Goal: Information Seeking & Learning: Find specific fact

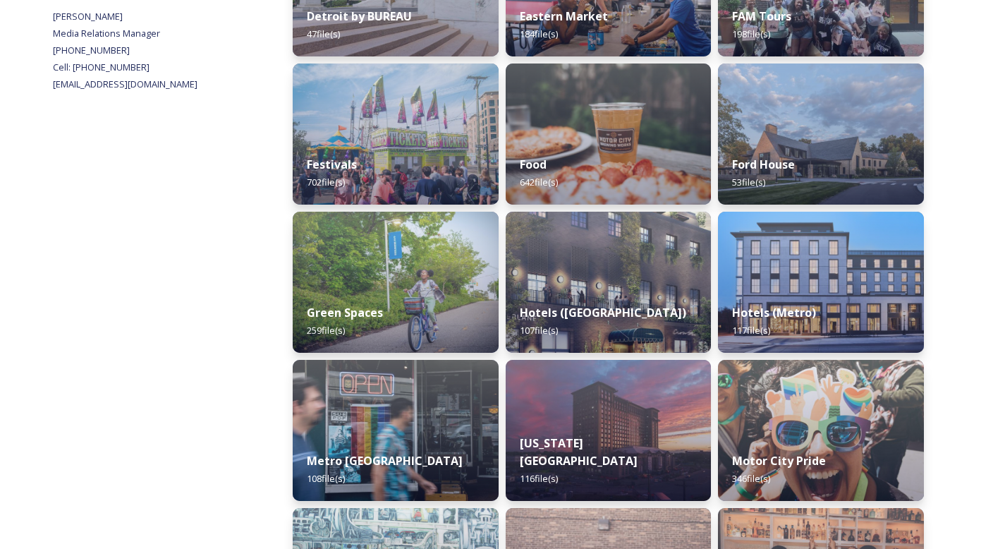
scroll to position [606, 0]
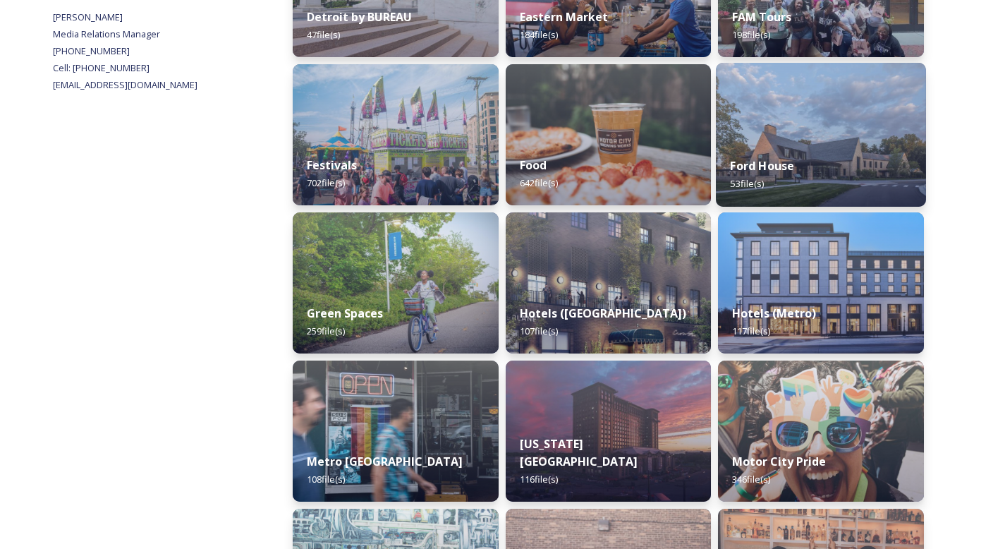
click at [868, 145] on div "Ford House 53 file(s)" at bounding box center [821, 174] width 210 height 64
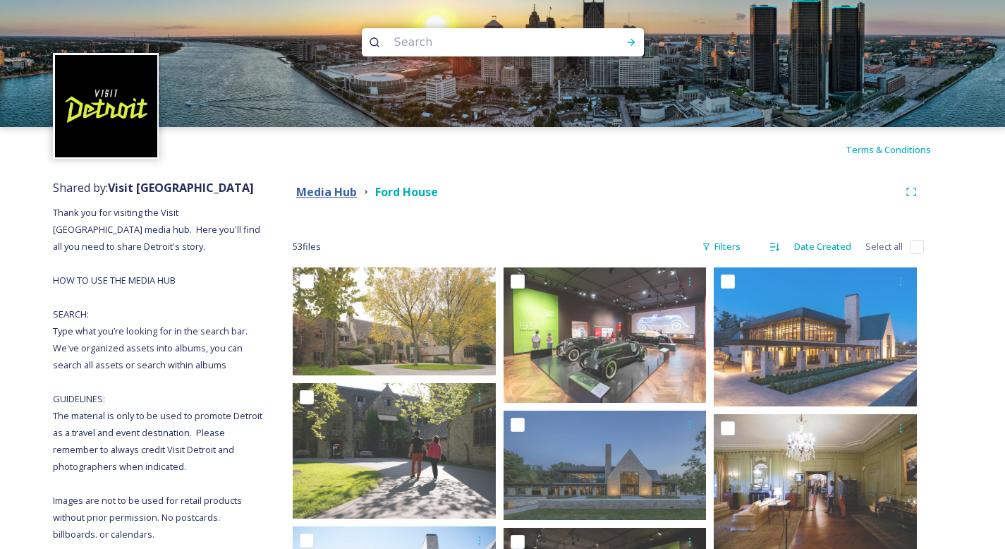
click at [321, 195] on strong "Media Hub" at bounding box center [326, 192] width 61 height 16
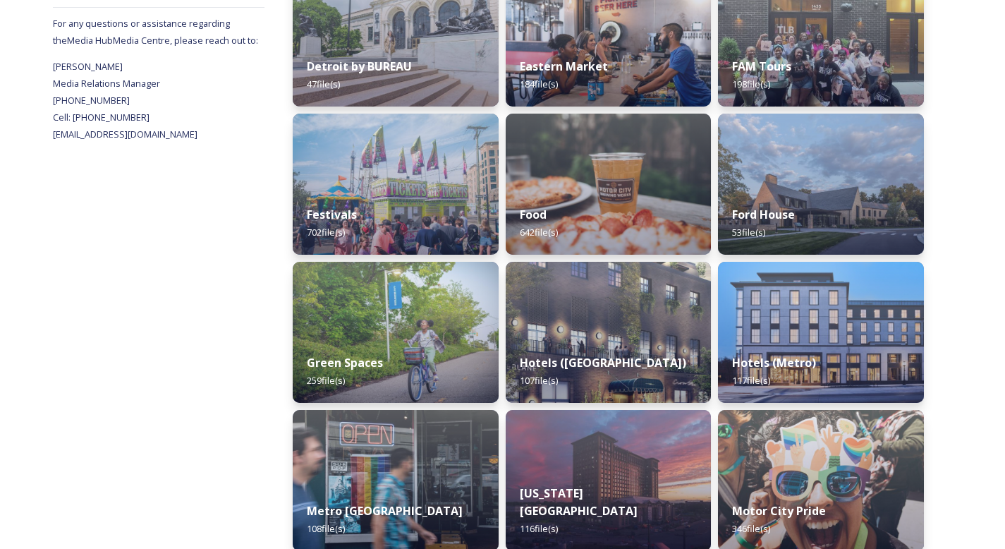
scroll to position [826, 0]
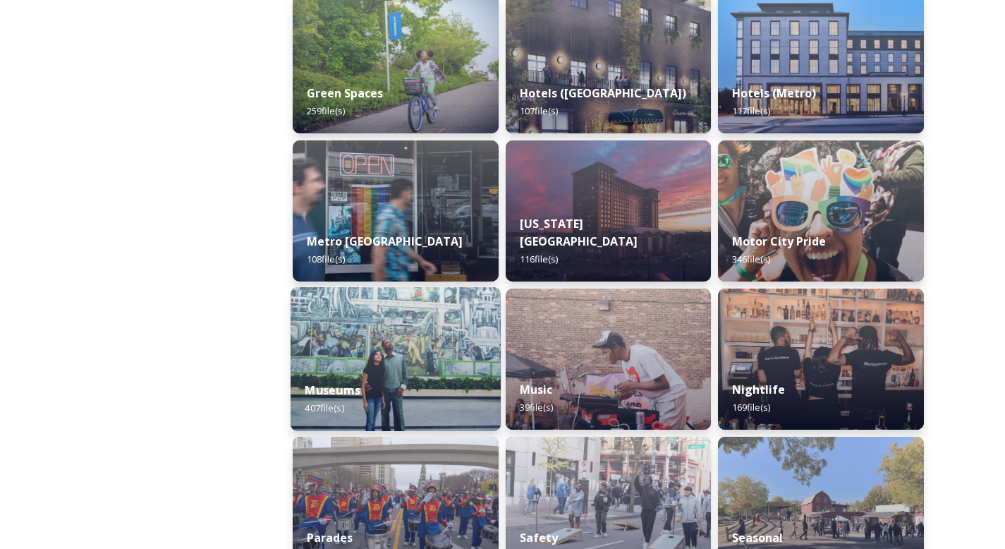
click at [396, 354] on img at bounding box center [396, 359] width 210 height 144
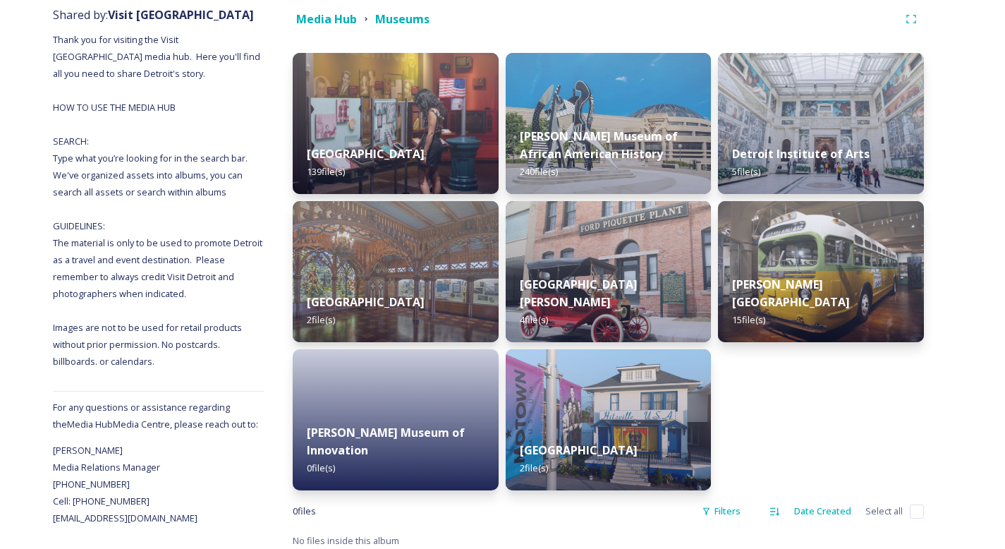
scroll to position [180, 0]
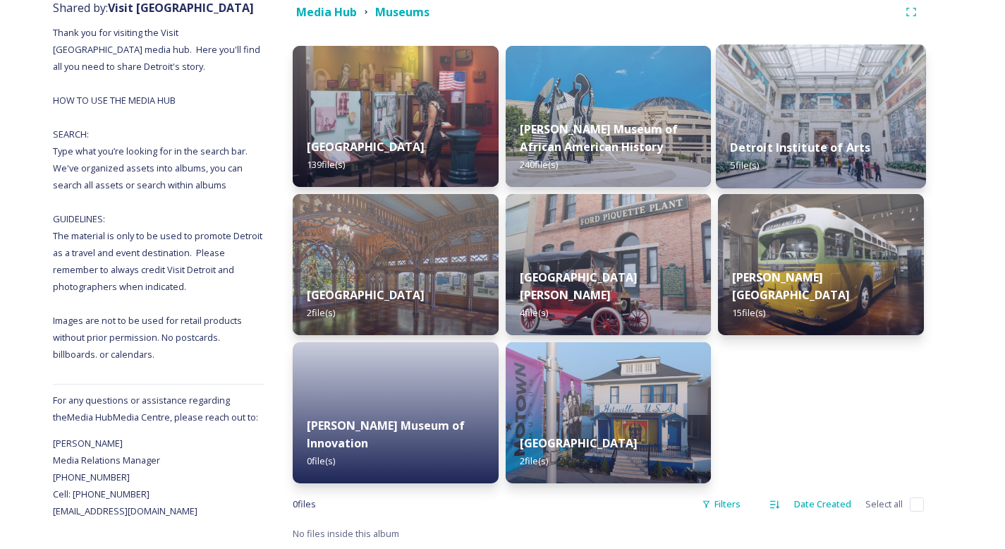
click at [879, 118] on img at bounding box center [821, 116] width 210 height 144
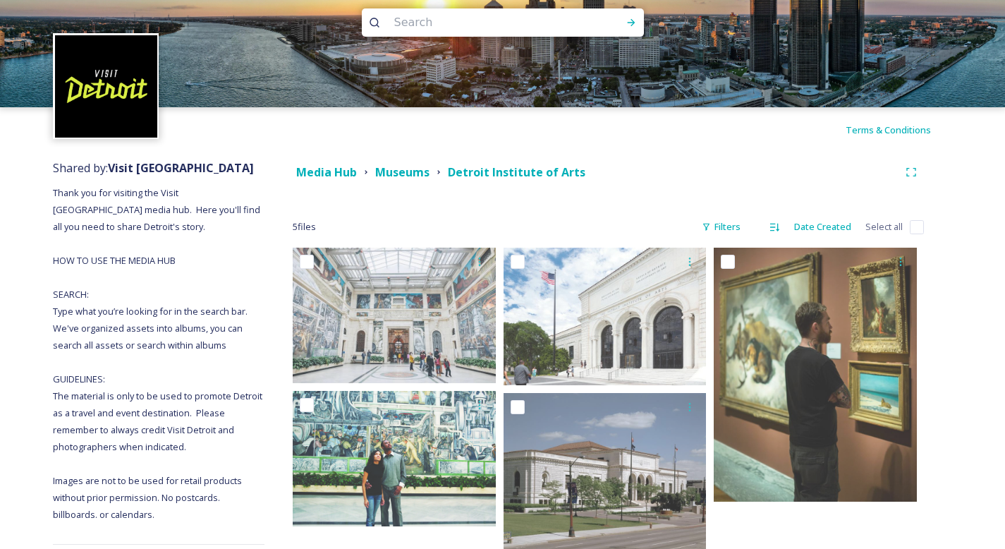
scroll to position [149, 0]
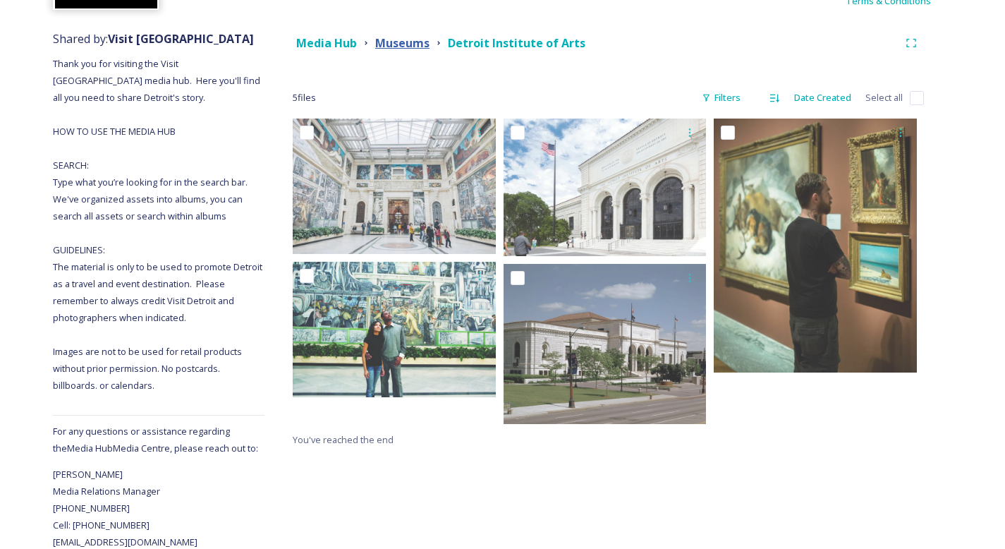
click at [418, 41] on strong "Museums" at bounding box center [402, 43] width 54 height 16
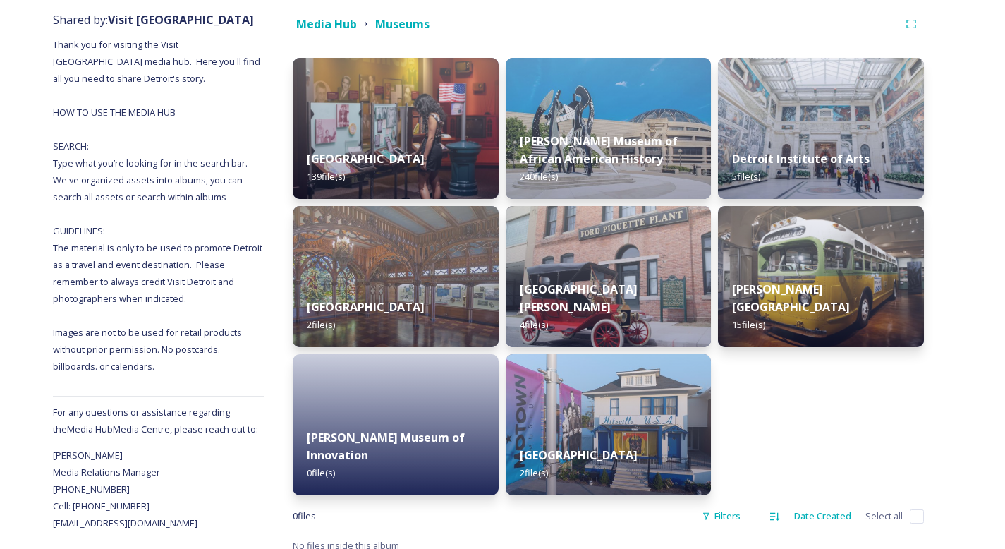
scroll to position [180, 0]
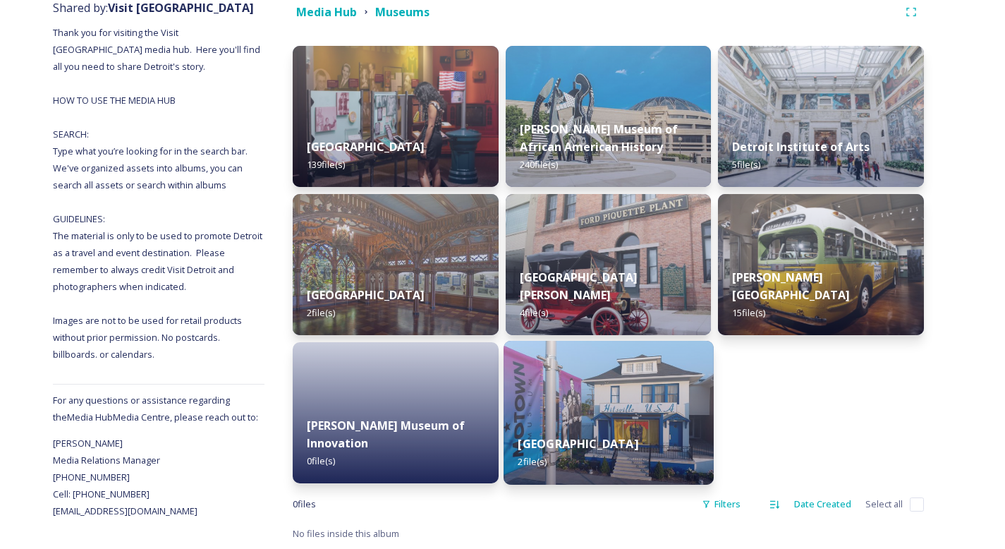
click at [609, 402] on img at bounding box center [609, 413] width 210 height 144
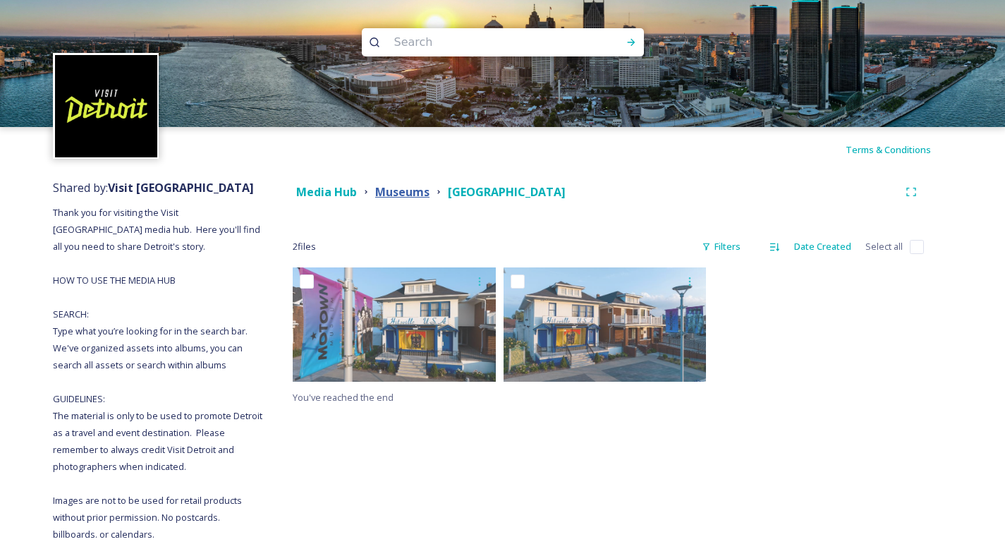
click at [420, 193] on strong "Museums" at bounding box center [402, 192] width 54 height 16
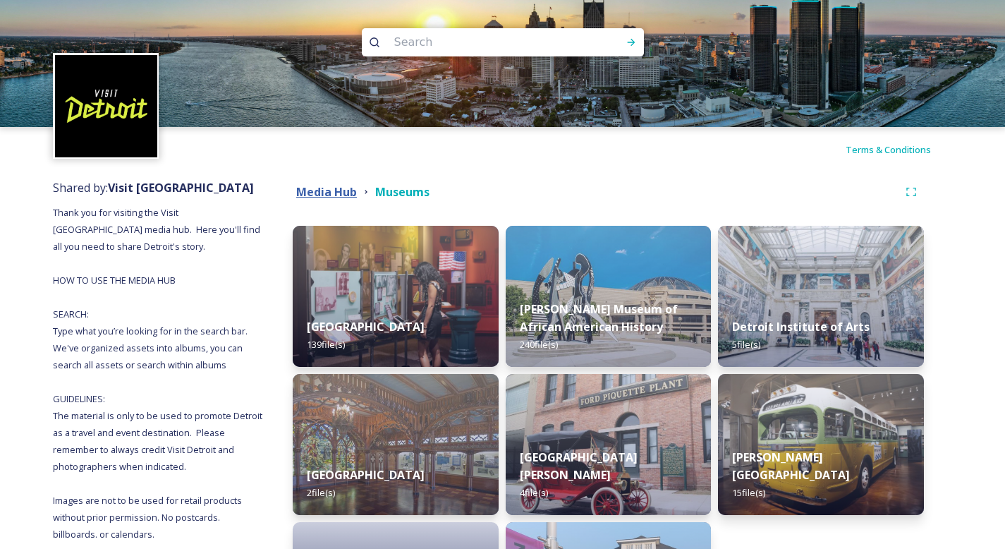
click at [328, 194] on strong "Media Hub" at bounding box center [326, 192] width 61 height 16
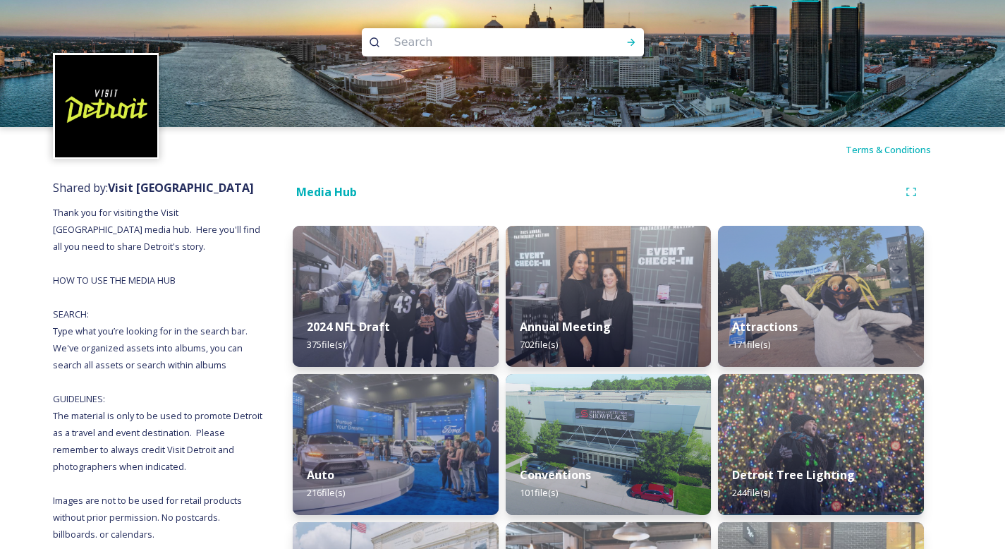
click at [441, 47] on input at bounding box center [483, 42] width 193 height 31
type input "greenfield"
click at [626, 39] on icon at bounding box center [631, 42] width 11 height 11
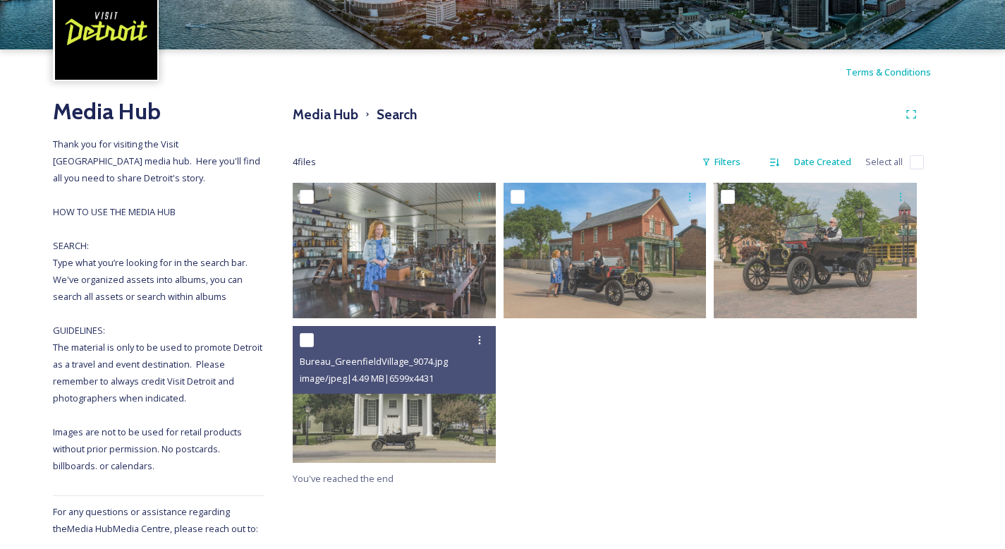
scroll to position [114, 0]
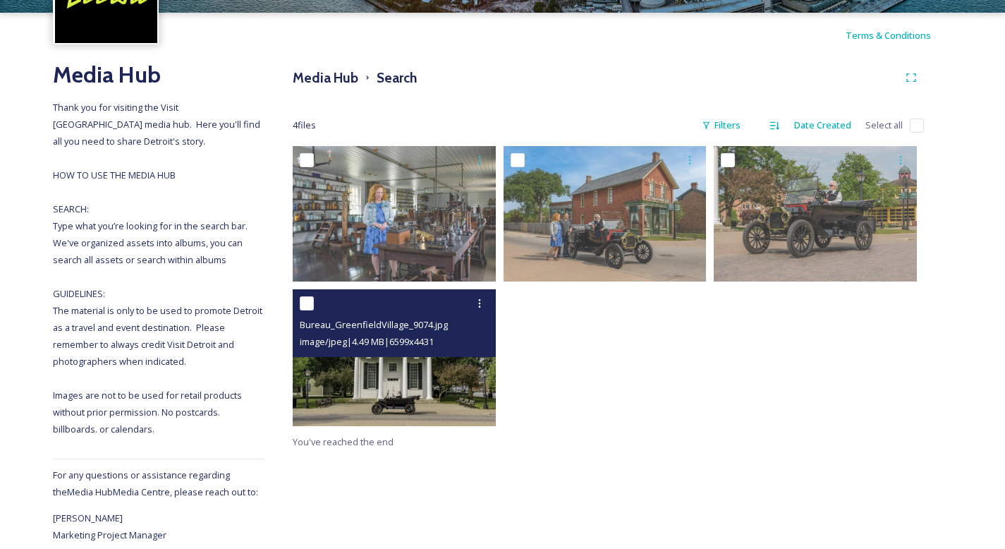
click at [401, 373] on img at bounding box center [394, 357] width 203 height 136
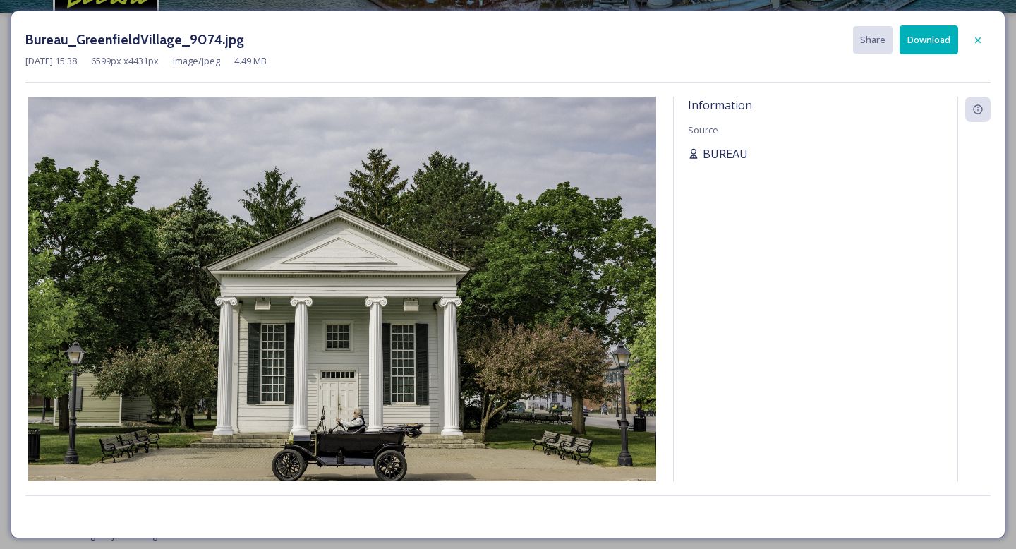
click at [719, 145] on span "BUREAU" at bounding box center [724, 153] width 45 height 17
click at [980, 44] on icon at bounding box center [977, 40] width 11 height 11
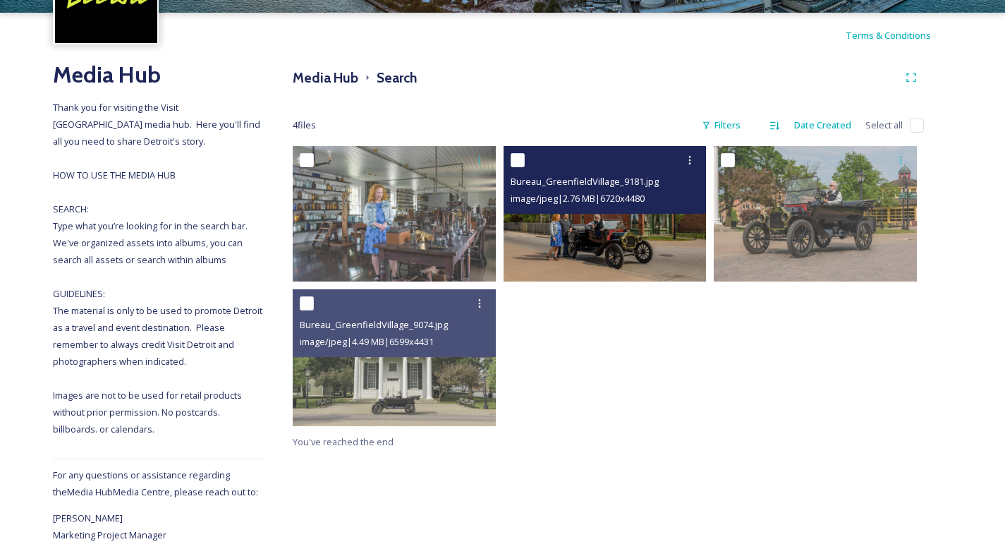
click at [632, 227] on img at bounding box center [605, 213] width 203 height 135
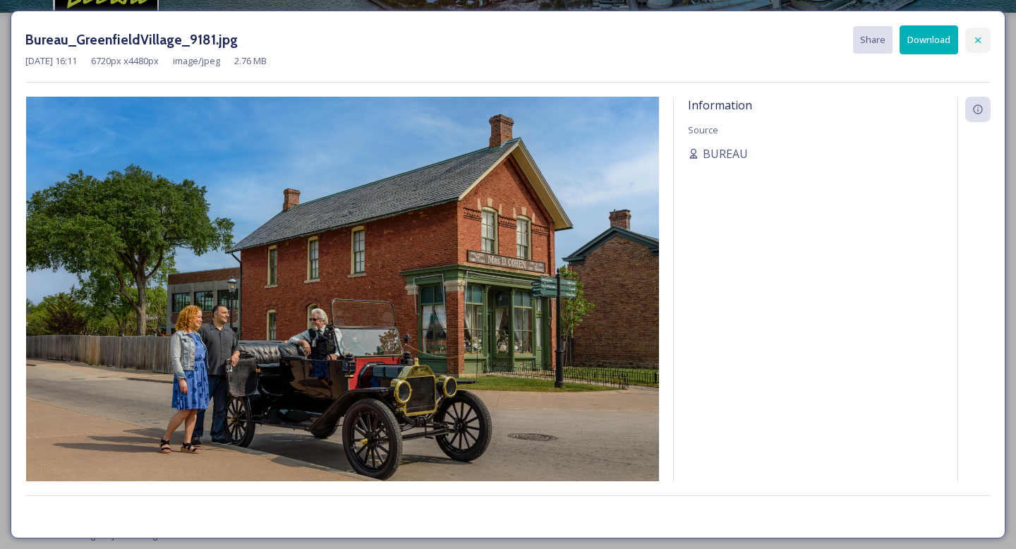
click at [973, 43] on icon at bounding box center [977, 40] width 11 height 11
